Goal: Transaction & Acquisition: Purchase product/service

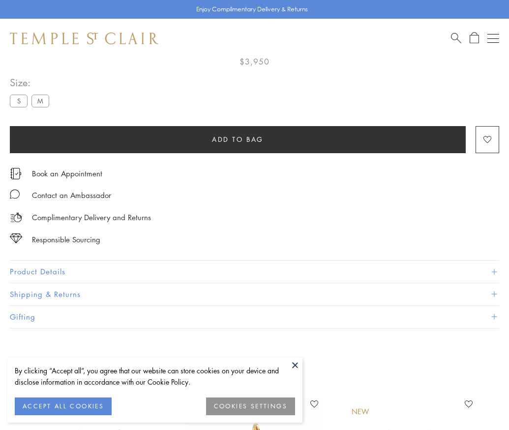
click at [238, 138] on span "Add to bag" at bounding box center [238, 139] width 52 height 11
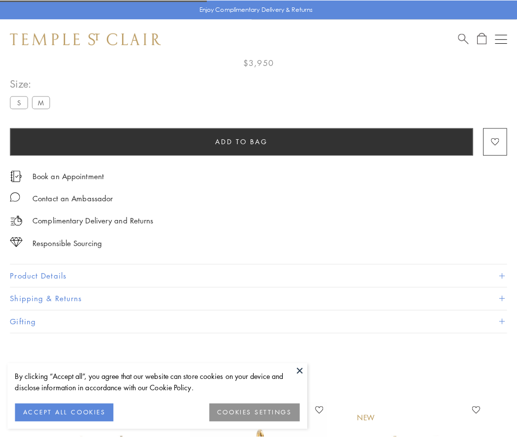
scroll to position [58, 0]
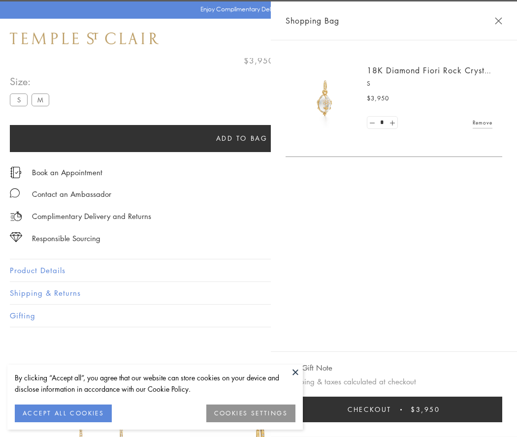
click at [391, 409] on span "Checkout" at bounding box center [369, 409] width 44 height 11
